Goal: Find specific page/section: Find specific page/section

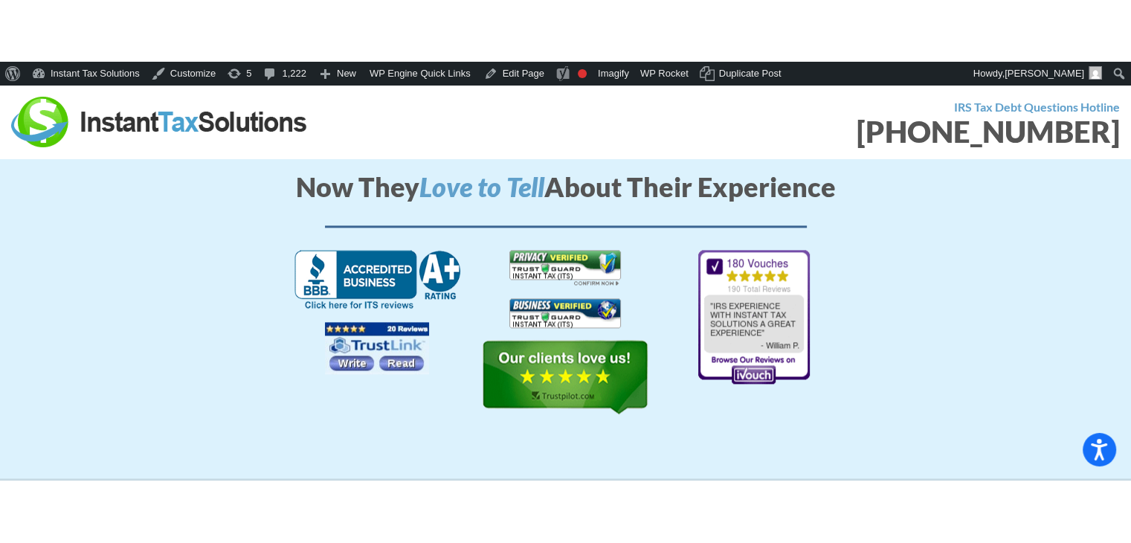
scroll to position [1844, 0]
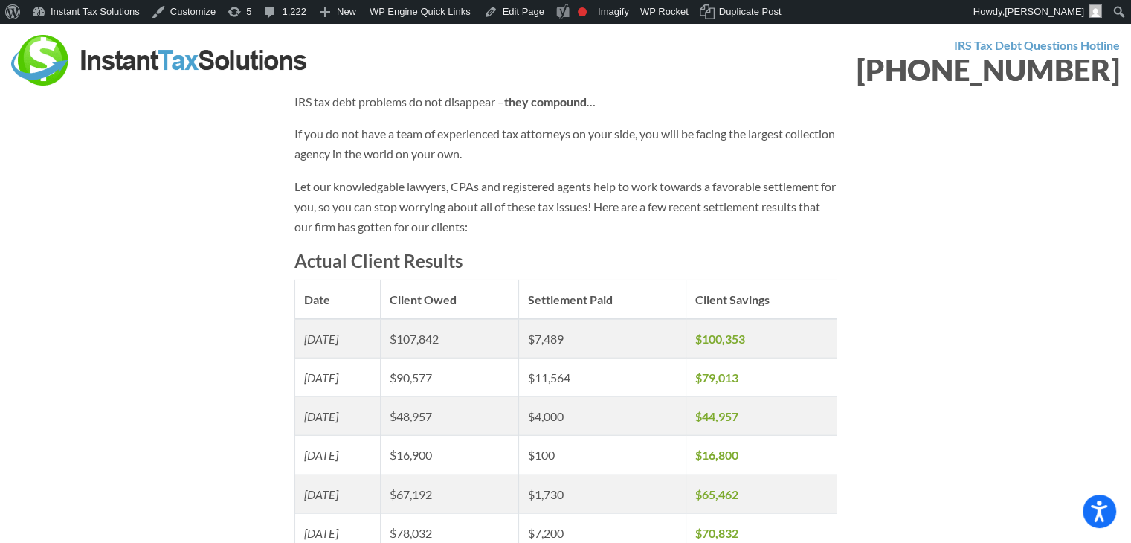
scroll to position [3568, 0]
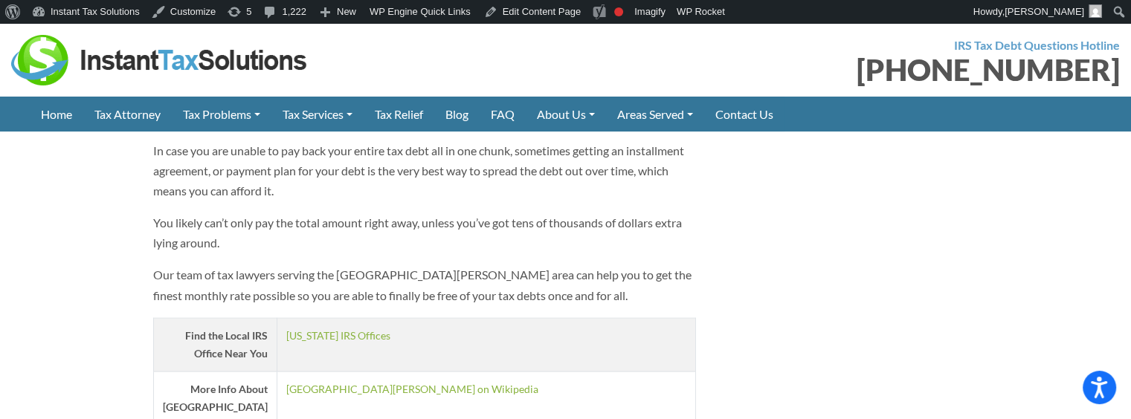
scroll to position [2314, 0]
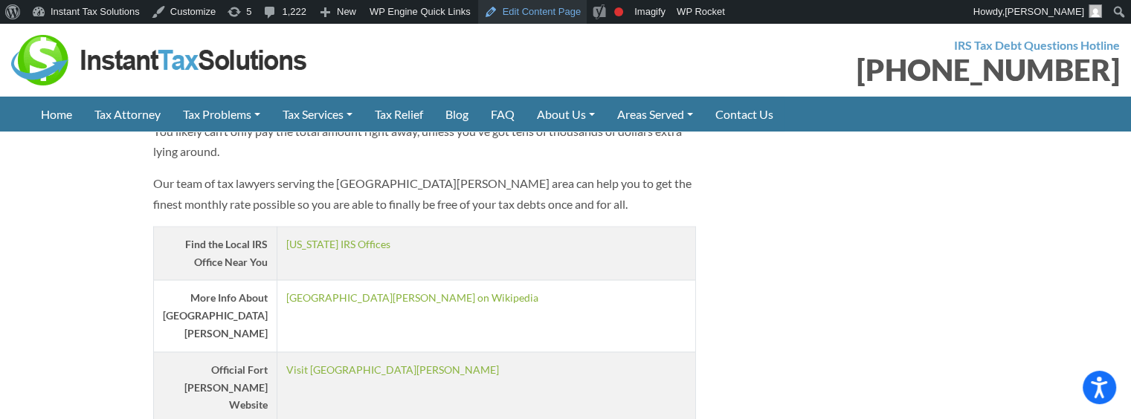
click at [515, 8] on link "Edit Content Page" at bounding box center [532, 12] width 109 height 24
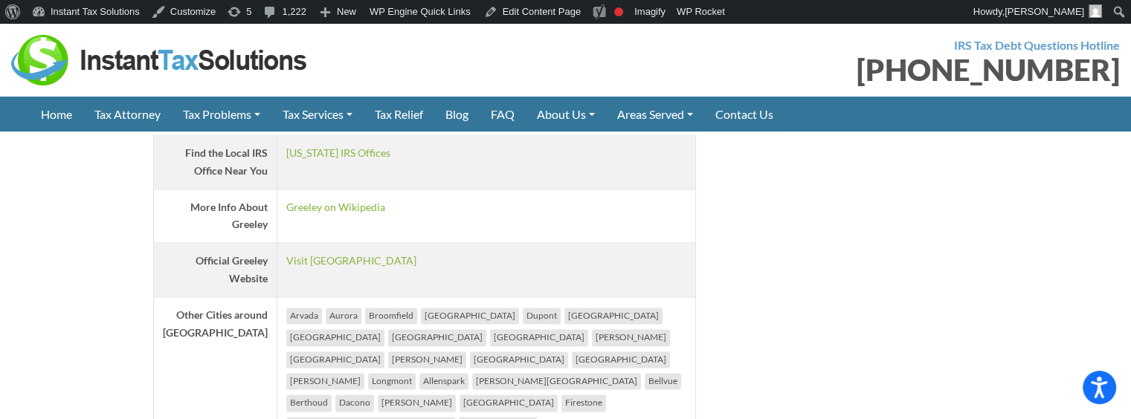
scroll to position [2220, 0]
click at [533, 13] on link "Edit Content Page" at bounding box center [532, 12] width 109 height 24
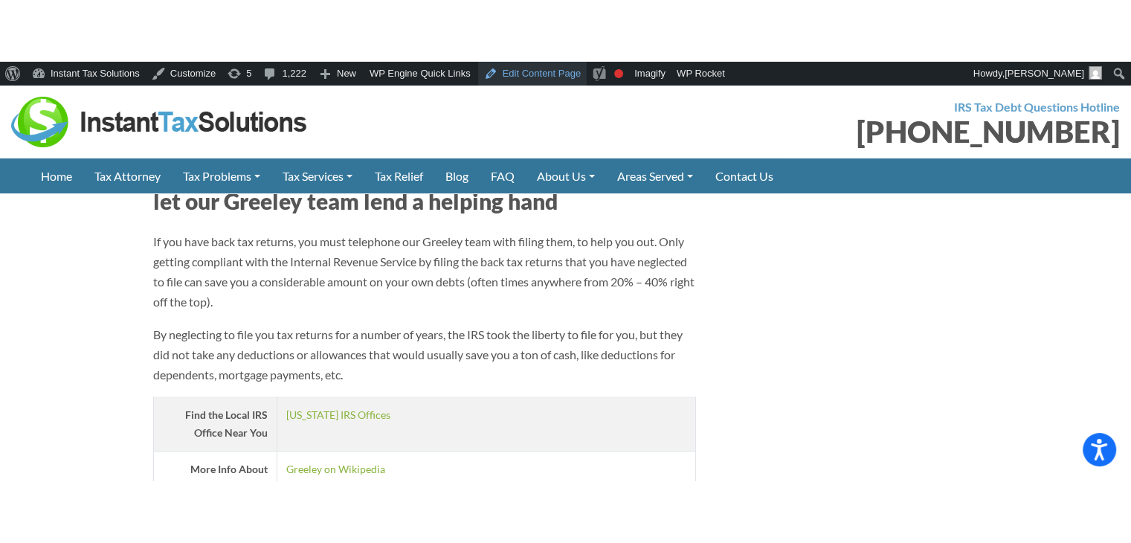
scroll to position [1774, 0]
